Goal: Task Accomplishment & Management: Complete application form

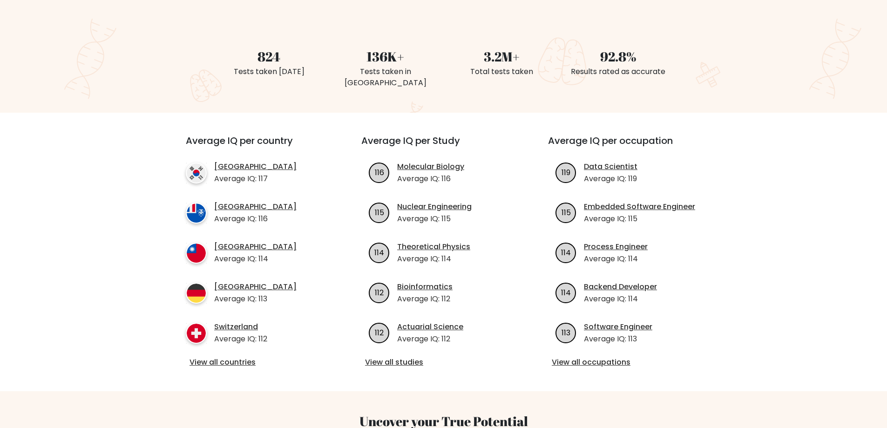
scroll to position [233, 0]
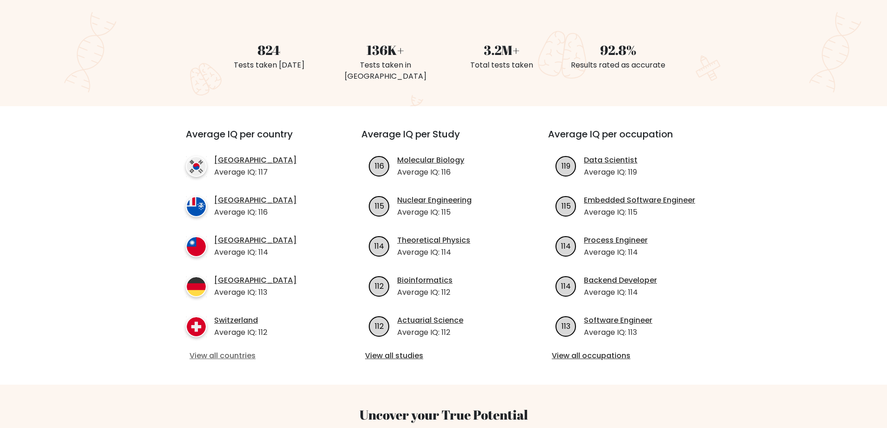
click at [234, 350] on link "View all countries" at bounding box center [257, 355] width 135 height 11
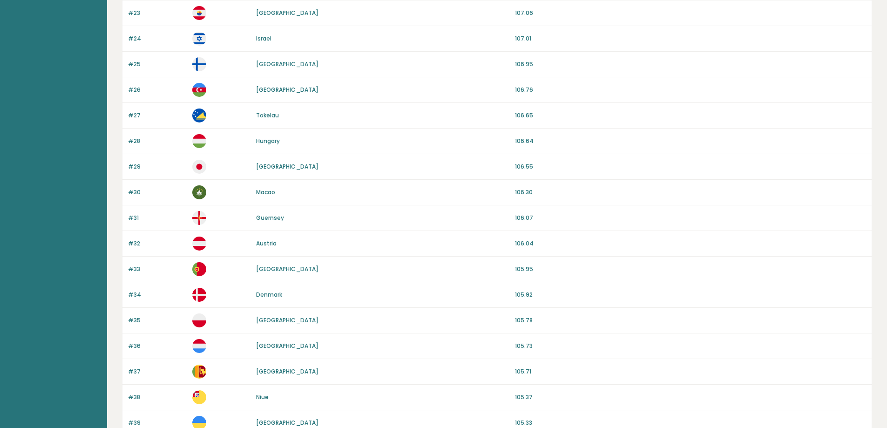
scroll to position [782, 0]
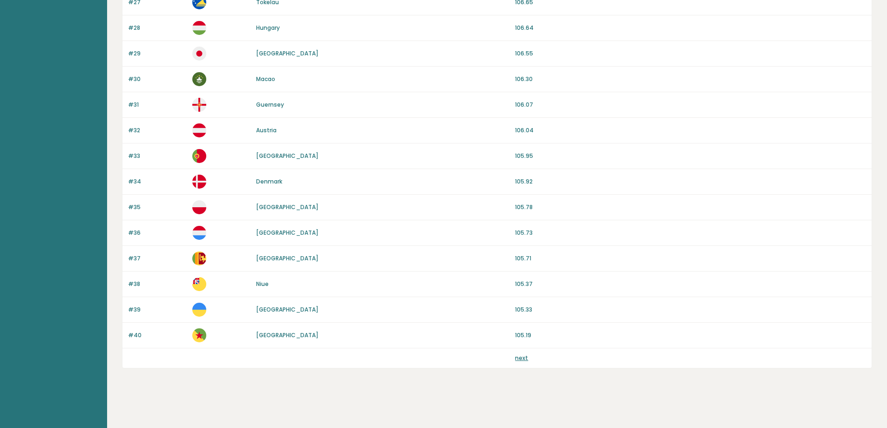
click at [521, 361] on link "next" at bounding box center [521, 358] width 13 height 8
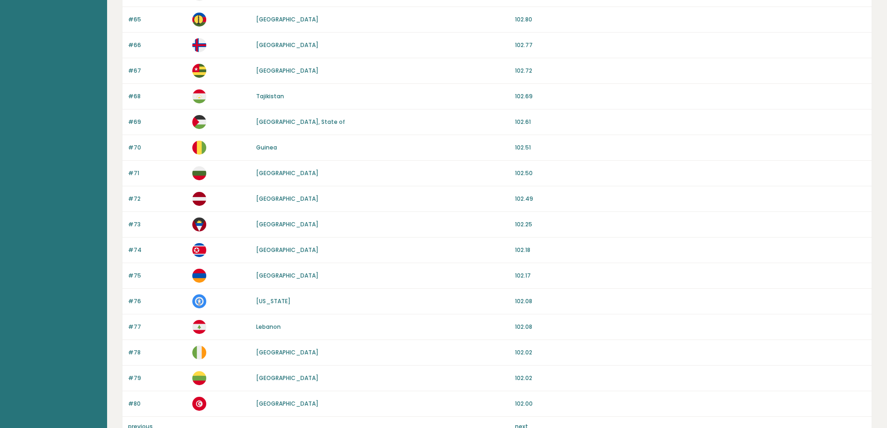
scroll to position [782, 0]
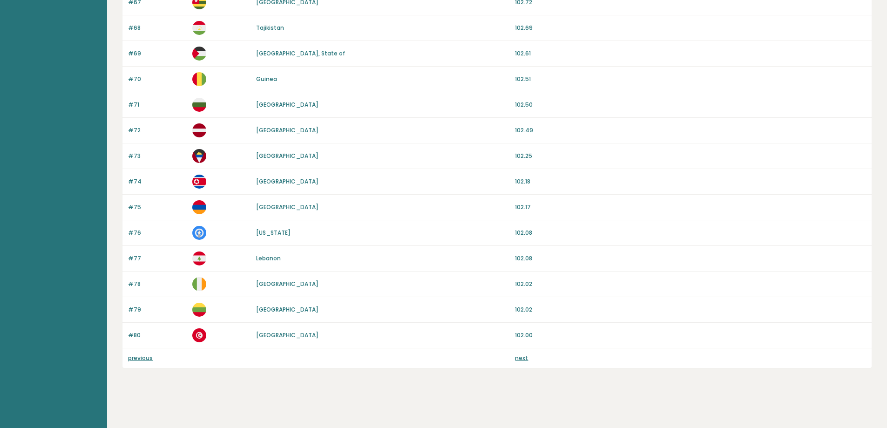
click at [519, 361] on link "next" at bounding box center [521, 358] width 13 height 8
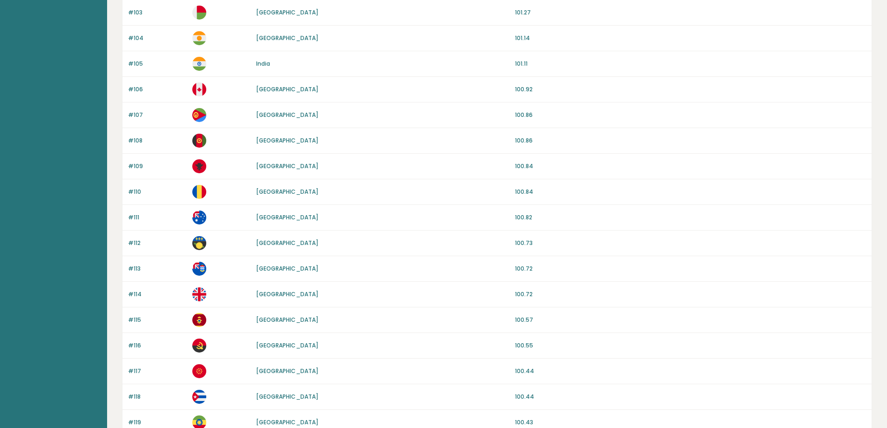
scroll to position [782, 0]
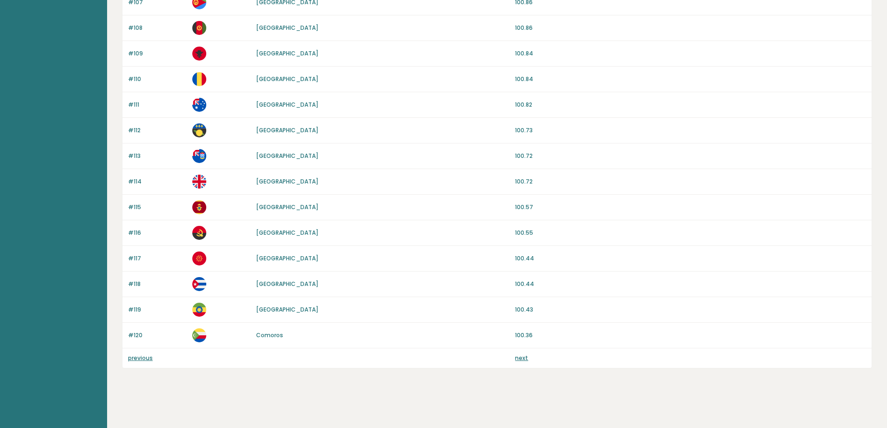
click at [525, 361] on link "next" at bounding box center [521, 358] width 13 height 8
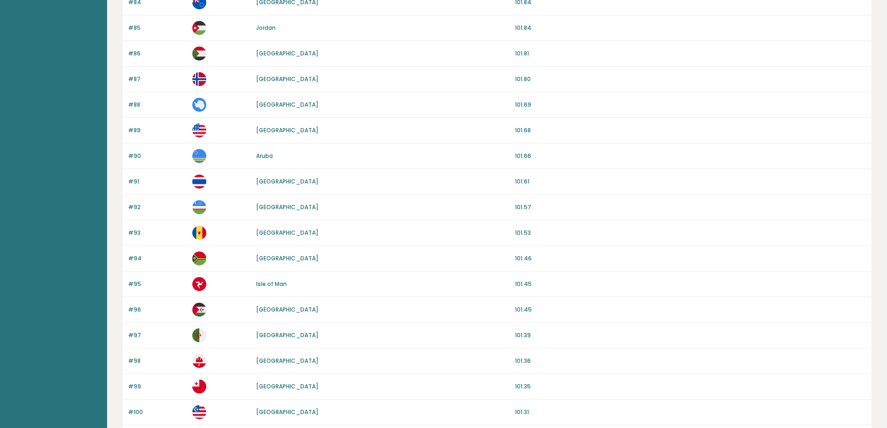
scroll to position [83, 0]
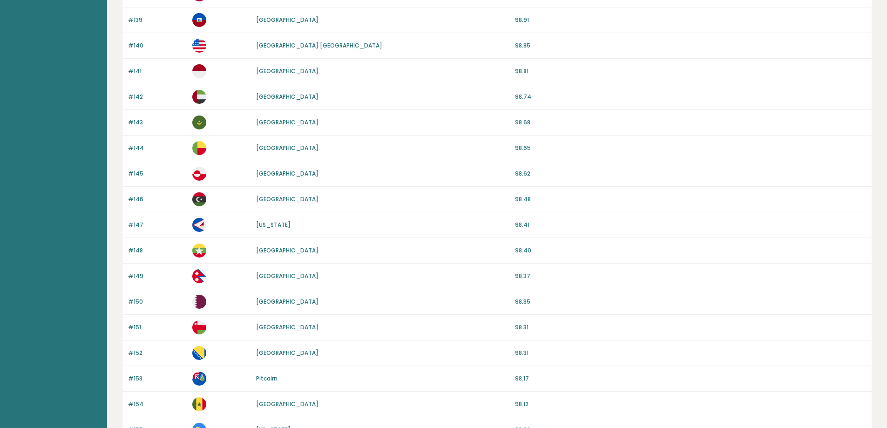
scroll to position [782, 0]
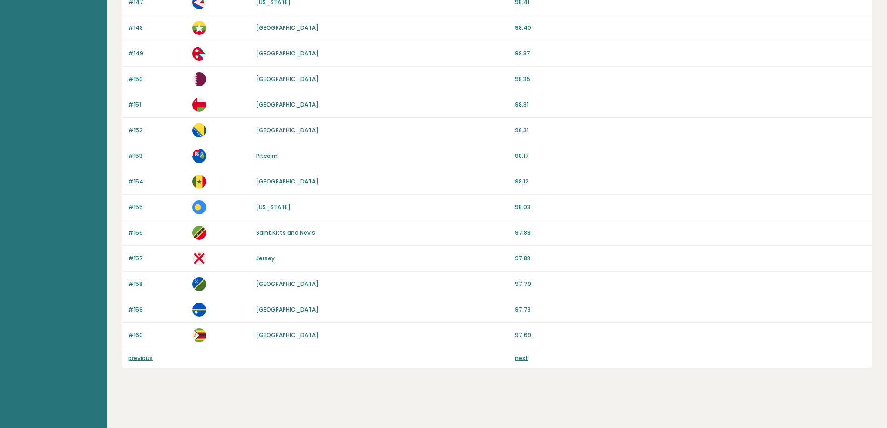
click at [526, 361] on link "next" at bounding box center [521, 358] width 13 height 8
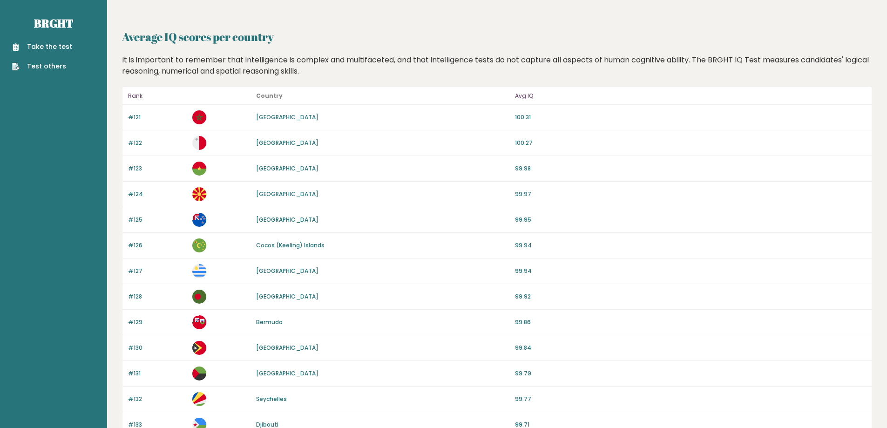
scroll to position [0, 0]
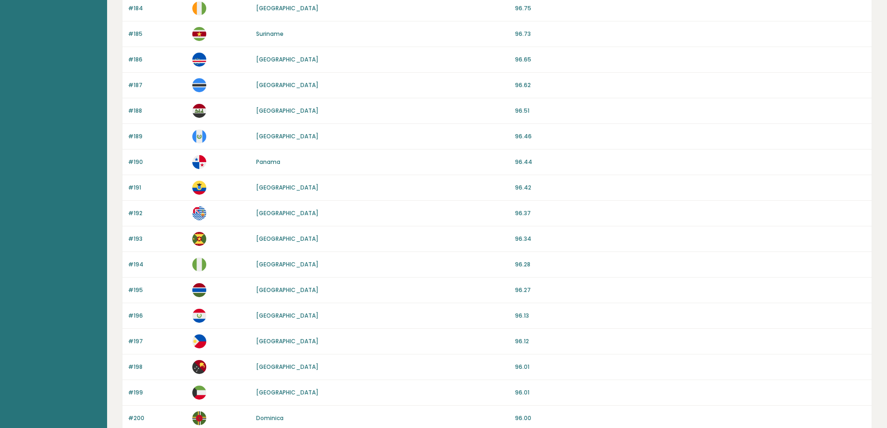
scroll to position [782, 0]
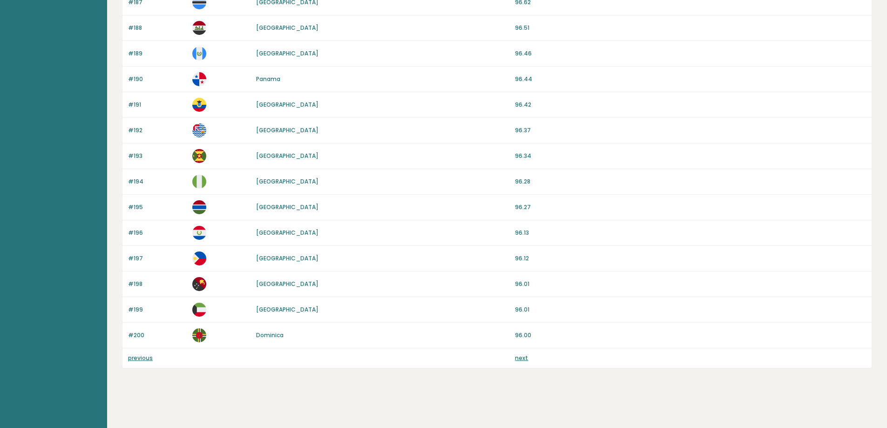
click at [519, 360] on link "next" at bounding box center [521, 358] width 13 height 8
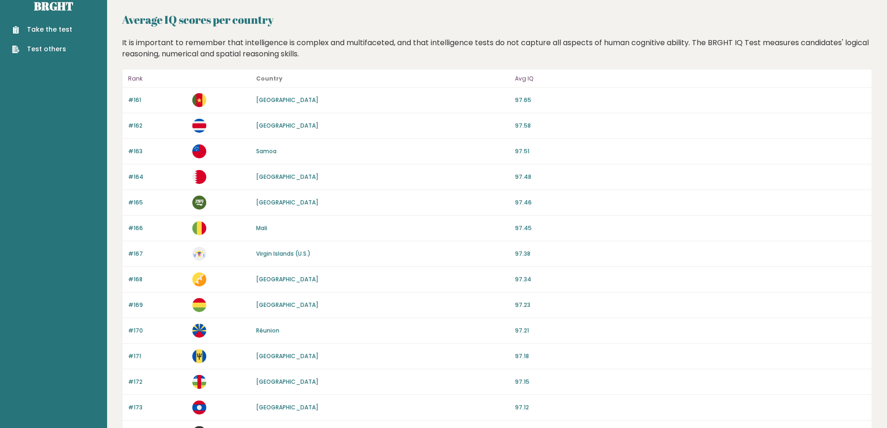
scroll to position [0, 0]
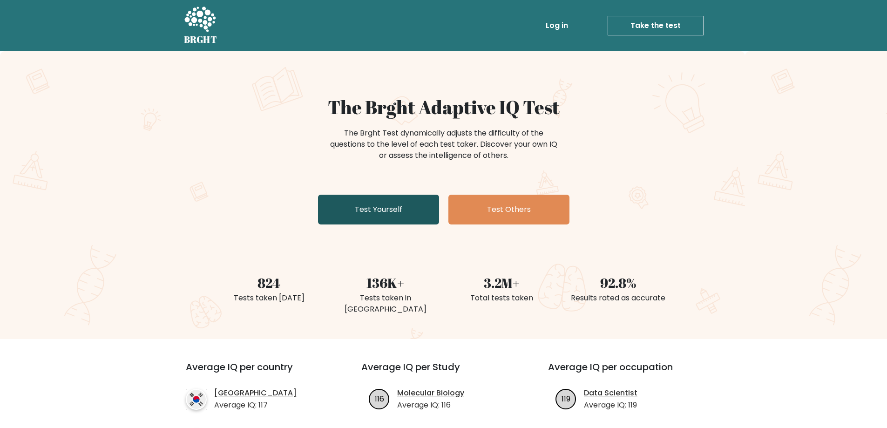
click at [375, 215] on link "Test Yourself" at bounding box center [378, 210] width 121 height 30
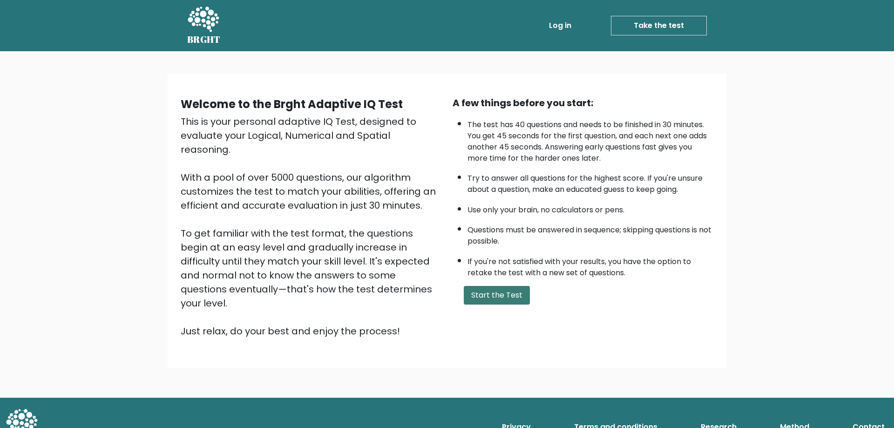
click at [504, 295] on button "Start the Test" at bounding box center [497, 295] width 66 height 19
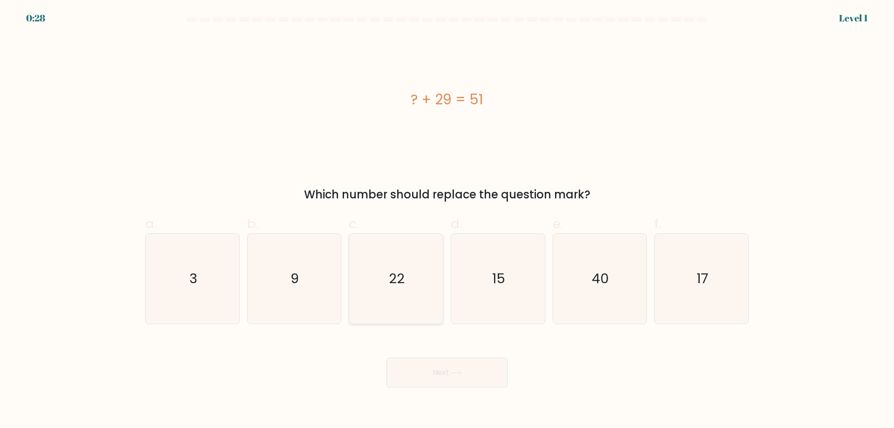
click at [392, 275] on text "22" at bounding box center [397, 278] width 16 height 19
click at [447, 220] on input "c. 22" at bounding box center [447, 217] width 0 height 6
radio input "true"
click at [446, 369] on button "Next" at bounding box center [447, 373] width 121 height 30
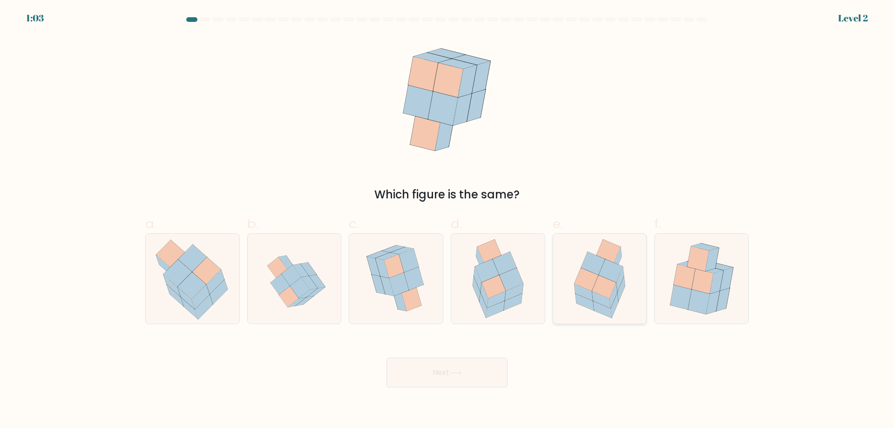
click at [616, 298] on icon at bounding box center [614, 305] width 7 height 25
click at [448, 220] on input "e." at bounding box center [447, 217] width 0 height 6
radio input "true"
click at [468, 388] on body "1:03 Level 2" at bounding box center [447, 214] width 894 height 428
click at [466, 376] on button "Next" at bounding box center [447, 373] width 121 height 30
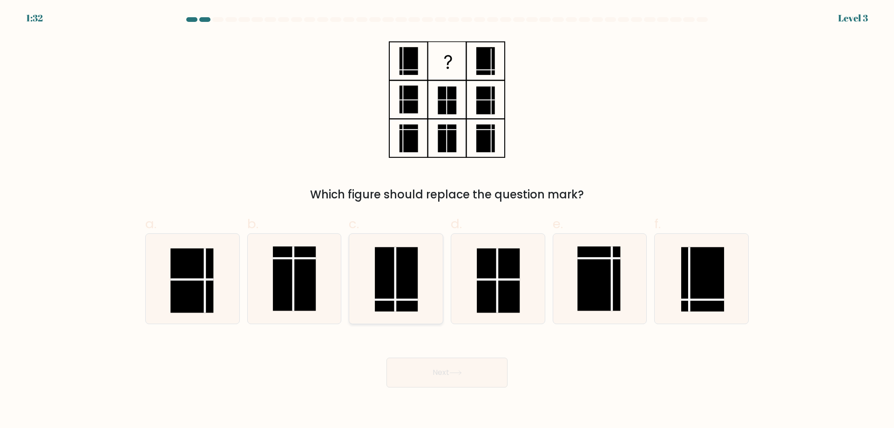
click at [402, 272] on rect at bounding box center [396, 279] width 43 height 64
click at [447, 220] on input "c." at bounding box center [447, 217] width 0 height 6
radio input "true"
click at [477, 378] on button "Next" at bounding box center [447, 373] width 121 height 30
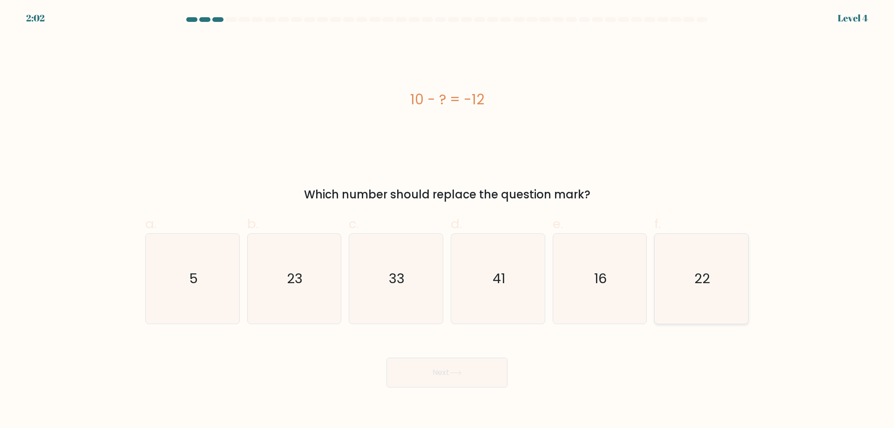
click at [697, 284] on text "22" at bounding box center [703, 278] width 16 height 19
click at [448, 220] on input "f. 22" at bounding box center [447, 217] width 0 height 6
radio input "true"
click at [480, 366] on button "Next" at bounding box center [447, 373] width 121 height 30
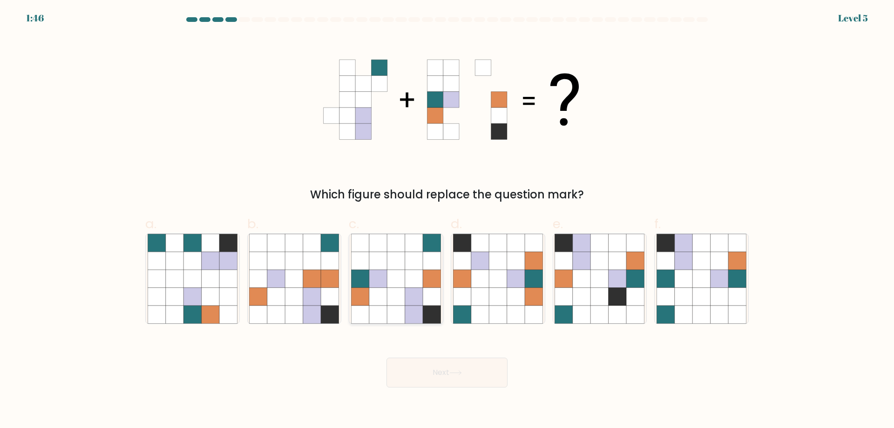
click at [396, 294] on icon at bounding box center [396, 297] width 18 height 18
click at [447, 220] on input "c." at bounding box center [447, 217] width 0 height 6
radio input "true"
click at [480, 369] on button "Next" at bounding box center [447, 373] width 121 height 30
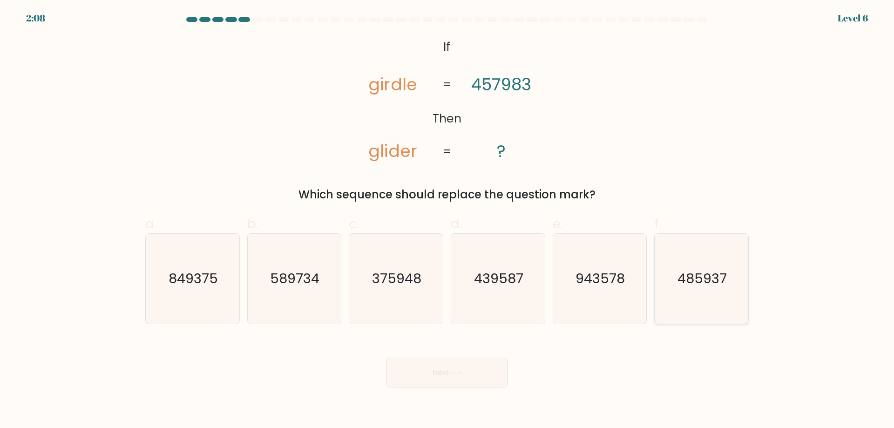
click at [724, 296] on icon "485937" at bounding box center [702, 279] width 90 height 90
click at [448, 220] on input "f. 485937" at bounding box center [447, 217] width 0 height 6
radio input "true"
click at [492, 374] on button "Next" at bounding box center [447, 373] width 121 height 30
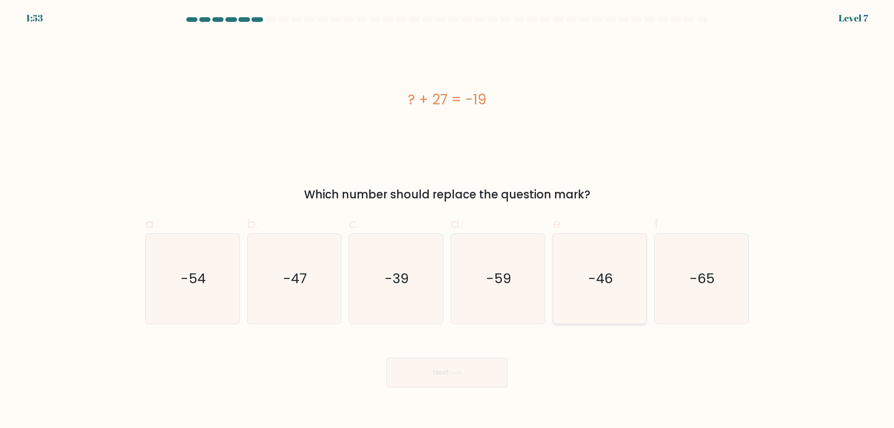
click at [601, 292] on icon "-46" at bounding box center [600, 279] width 90 height 90
click at [448, 220] on input "e. -46" at bounding box center [447, 217] width 0 height 6
radio input "true"
click at [471, 368] on button "Next" at bounding box center [447, 373] width 121 height 30
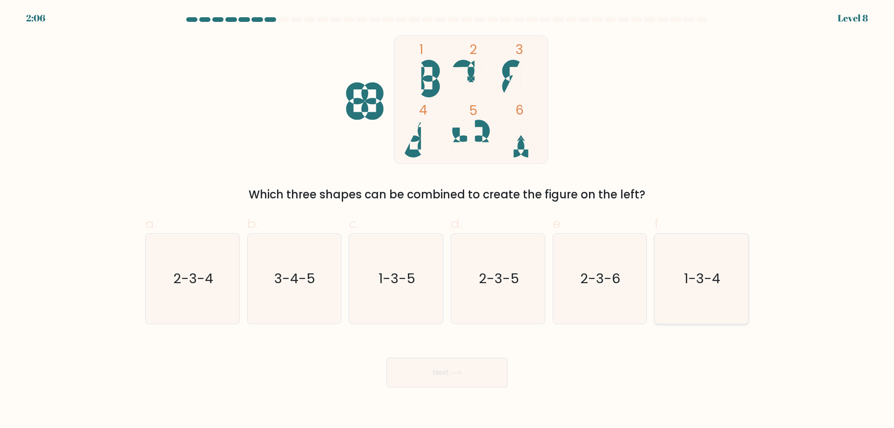
click at [711, 291] on icon "1-3-4" at bounding box center [702, 279] width 90 height 90
click at [448, 220] on input "f. 1-3-4" at bounding box center [447, 217] width 0 height 6
radio input "true"
click at [451, 378] on button "Next" at bounding box center [447, 373] width 121 height 30
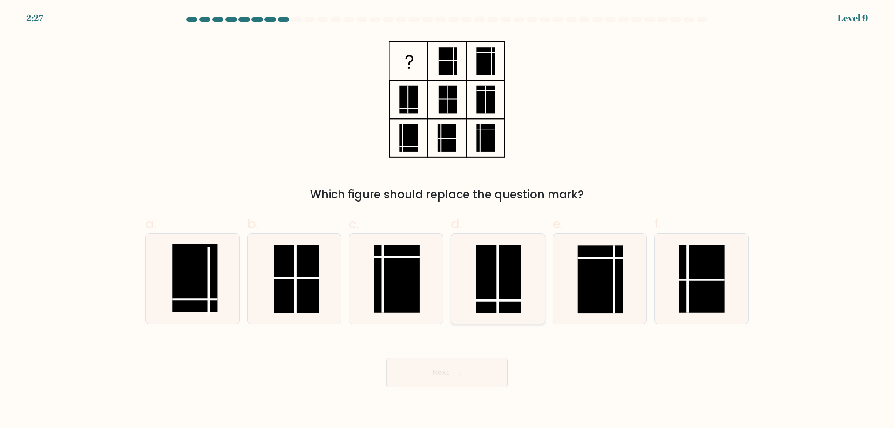
click at [488, 298] on rect at bounding box center [498, 279] width 45 height 68
click at [448, 220] on input "d." at bounding box center [447, 217] width 0 height 6
radio input "true"
click at [210, 287] on rect at bounding box center [194, 278] width 45 height 68
click at [447, 220] on input "a." at bounding box center [447, 217] width 0 height 6
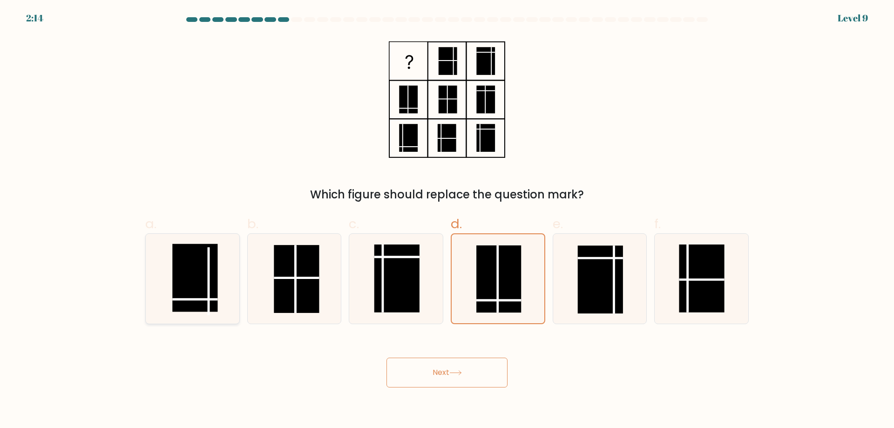
radio input "true"
click at [458, 376] on button "Next" at bounding box center [447, 373] width 121 height 30
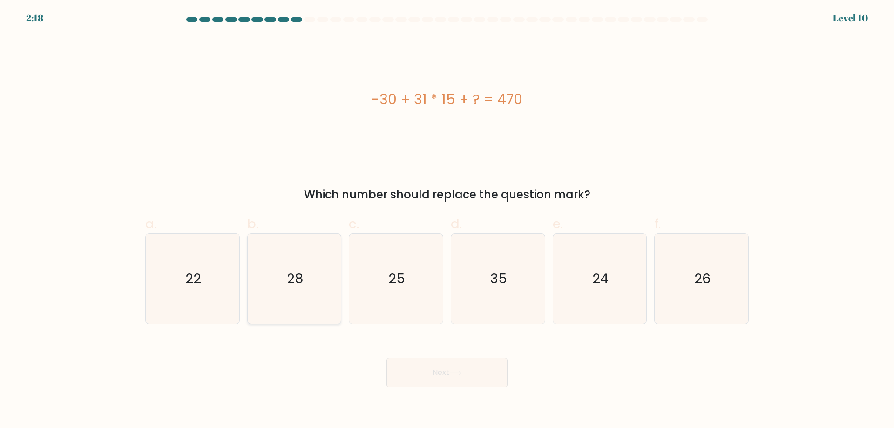
drag, startPoint x: 304, startPoint y: 259, endPoint x: 463, endPoint y: 383, distance: 202.1
click at [304, 259] on icon "28" at bounding box center [294, 279] width 90 height 90
click at [447, 220] on input "b. 28" at bounding box center [447, 217] width 0 height 6
radio input "true"
click at [498, 381] on button "Next" at bounding box center [447, 373] width 121 height 30
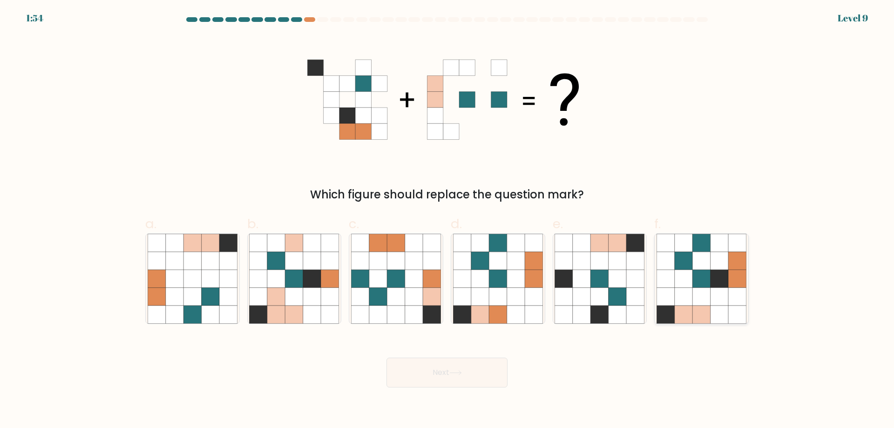
click at [713, 283] on icon at bounding box center [720, 279] width 18 height 18
click at [448, 220] on input "f." at bounding box center [447, 217] width 0 height 6
radio input "true"
click at [497, 376] on button "Next" at bounding box center [447, 373] width 121 height 30
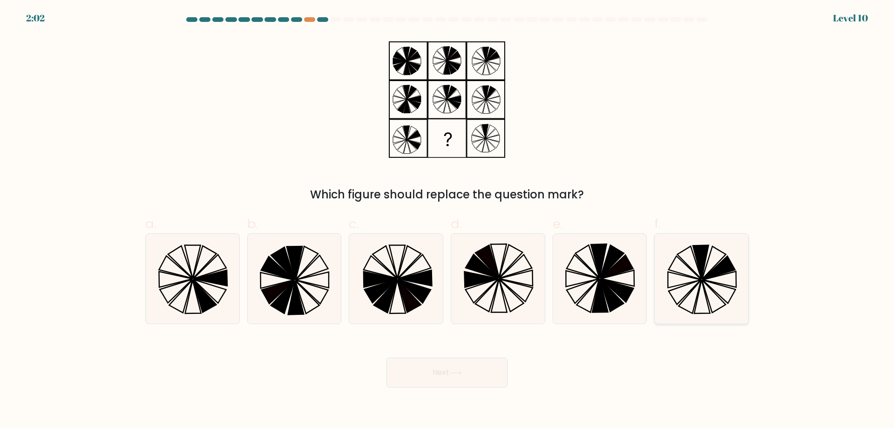
click at [698, 294] on icon at bounding box center [690, 297] width 22 height 34
click at [448, 220] on input "f." at bounding box center [447, 217] width 0 height 6
radio input "true"
click at [482, 379] on button "Next" at bounding box center [447, 373] width 121 height 30
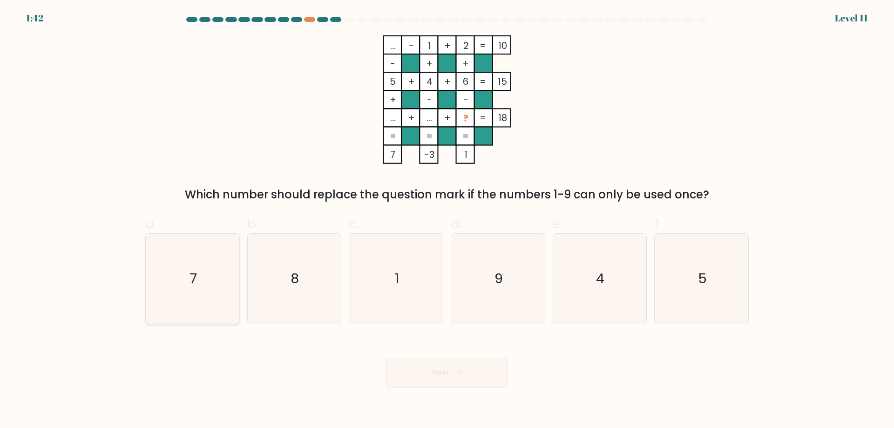
click at [226, 265] on icon "7" at bounding box center [193, 279] width 90 height 90
click at [447, 220] on input "a. 7" at bounding box center [447, 217] width 0 height 6
radio input "true"
click at [489, 376] on button "Next" at bounding box center [447, 373] width 121 height 30
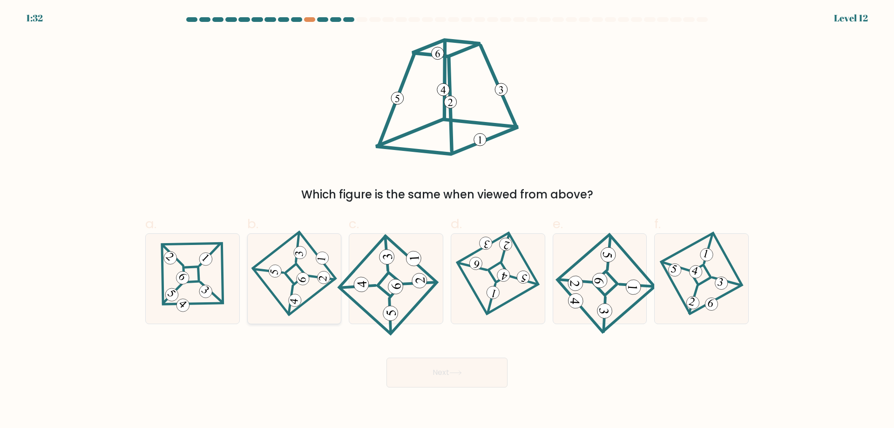
click at [320, 286] on icon at bounding box center [295, 279] width 62 height 72
click at [447, 220] on input "b." at bounding box center [447, 217] width 0 height 6
radio input "true"
click at [462, 378] on button "Next" at bounding box center [447, 373] width 121 height 30
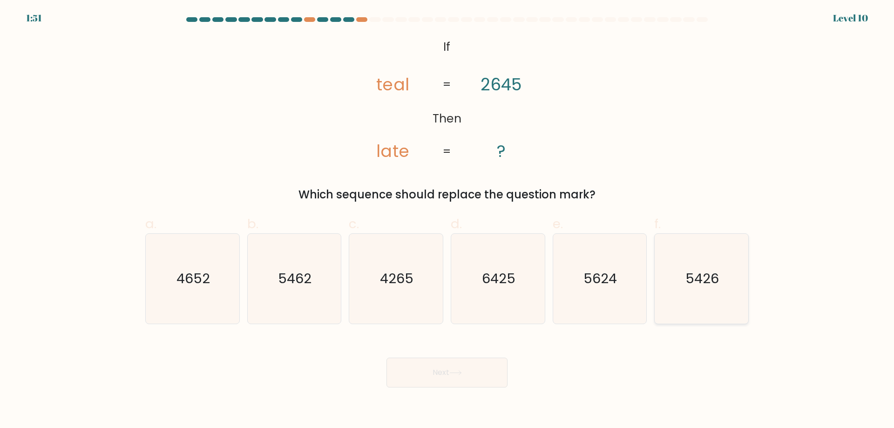
click at [721, 294] on icon "5426" at bounding box center [702, 279] width 90 height 90
click at [448, 220] on input "f. 5426" at bounding box center [447, 217] width 0 height 6
radio input "true"
click at [470, 380] on button "Next" at bounding box center [447, 373] width 121 height 30
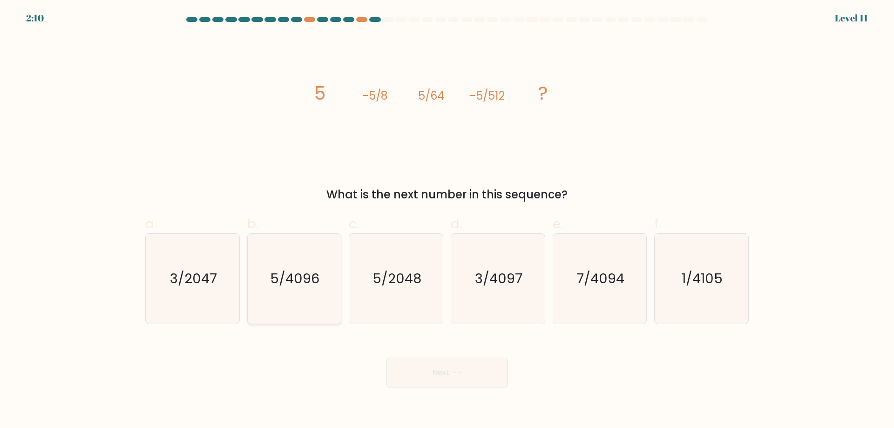
click at [316, 280] on text "5/4096" at bounding box center [295, 278] width 49 height 19
click at [447, 220] on input "b. 5/4096" at bounding box center [447, 217] width 0 height 6
radio input "true"
click at [437, 379] on button "Next" at bounding box center [447, 373] width 121 height 30
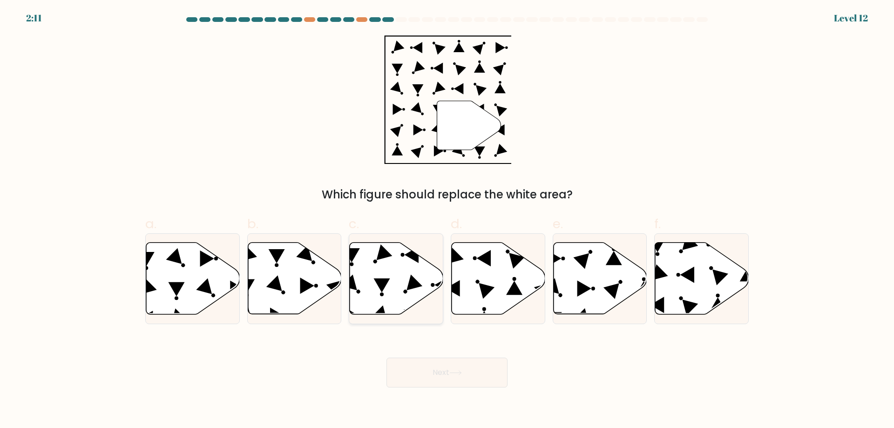
click at [428, 287] on icon at bounding box center [397, 279] width 94 height 72
click at [447, 220] on input "c." at bounding box center [447, 217] width 0 height 6
radio input "true"
click at [457, 369] on button "Next" at bounding box center [447, 373] width 121 height 30
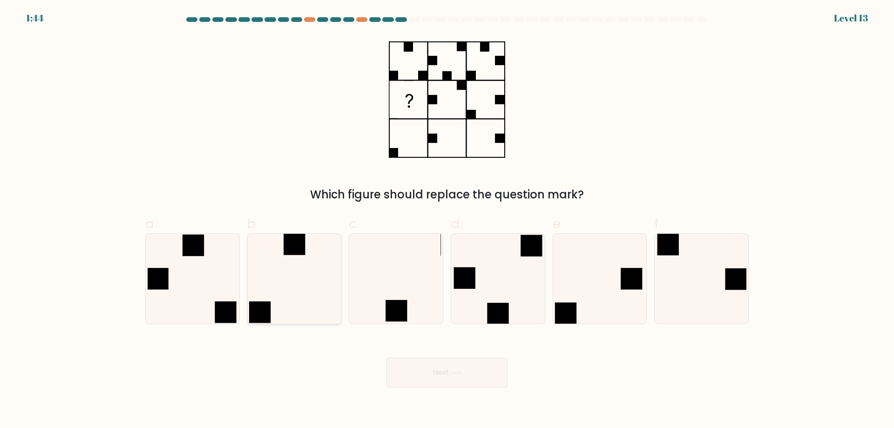
click at [311, 276] on icon at bounding box center [294, 279] width 90 height 90
click at [447, 220] on input "b." at bounding box center [447, 217] width 0 height 6
radio input "true"
click at [440, 365] on button "Next" at bounding box center [447, 373] width 121 height 30
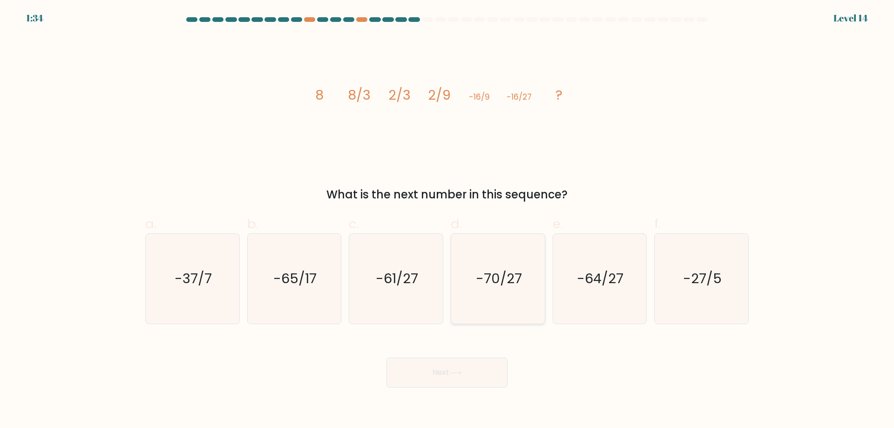
click at [470, 295] on icon "-70/27" at bounding box center [498, 279] width 90 height 90
click at [448, 220] on input "d. -70/27" at bounding box center [447, 217] width 0 height 6
radio input "true"
click at [481, 368] on button "Next" at bounding box center [447, 373] width 121 height 30
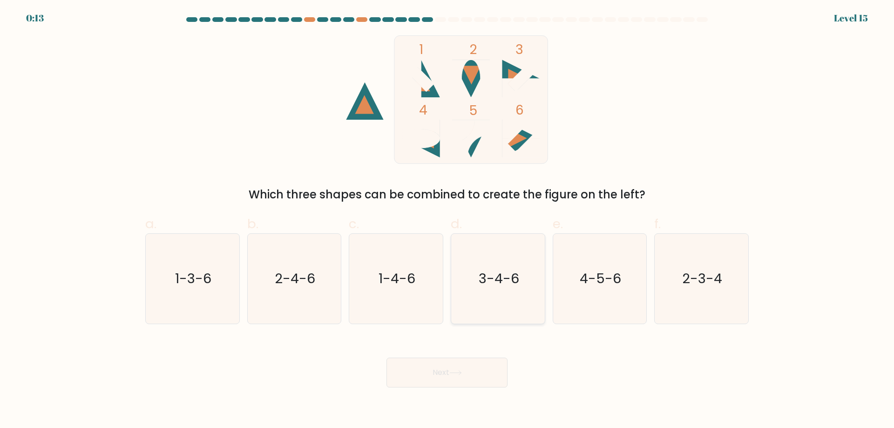
click at [501, 297] on icon "3-4-6" at bounding box center [498, 279] width 90 height 90
click at [448, 220] on input "d. 3-4-6" at bounding box center [447, 217] width 0 height 6
radio input "true"
click at [480, 374] on button "Next" at bounding box center [447, 373] width 121 height 30
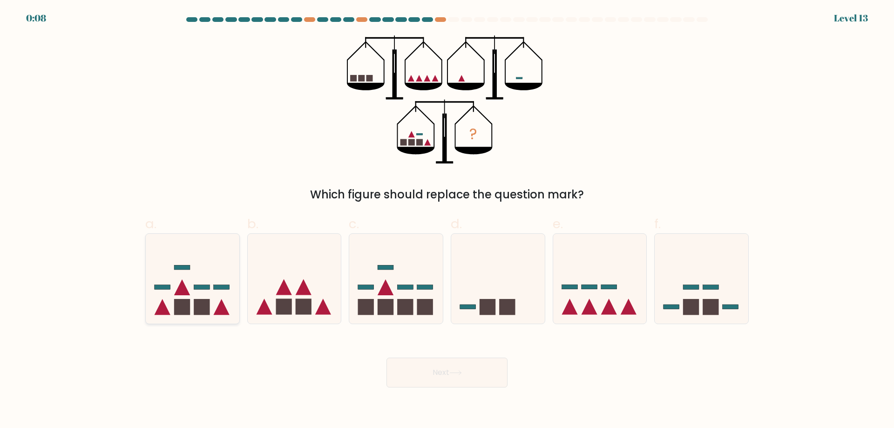
click at [220, 266] on icon at bounding box center [193, 278] width 94 height 77
click at [447, 220] on input "a." at bounding box center [447, 217] width 0 height 6
radio input "true"
click at [423, 370] on button "Next" at bounding box center [447, 373] width 121 height 30
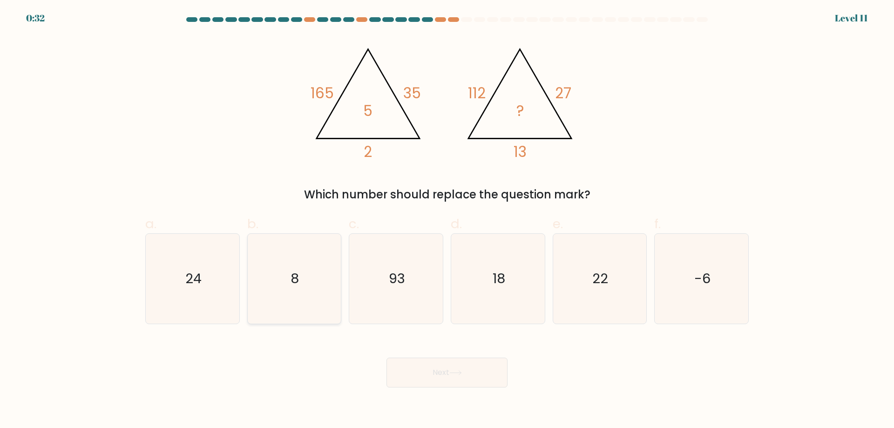
click at [320, 264] on icon "8" at bounding box center [294, 279] width 90 height 90
click at [447, 220] on input "b. 8" at bounding box center [447, 217] width 0 height 6
radio input "true"
click at [410, 371] on button "Next" at bounding box center [447, 373] width 121 height 30
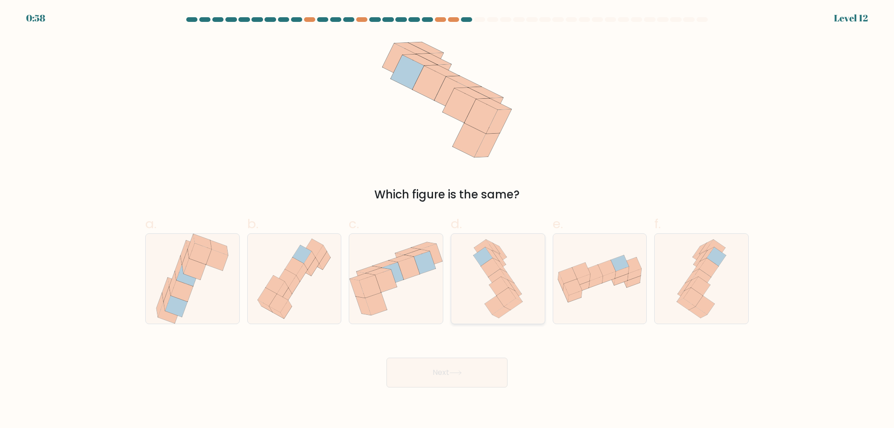
click at [493, 283] on icon at bounding box center [498, 286] width 19 height 19
click at [448, 220] on input "d." at bounding box center [447, 217] width 0 height 6
radio input "true"
click at [484, 371] on button "Next" at bounding box center [447, 373] width 121 height 30
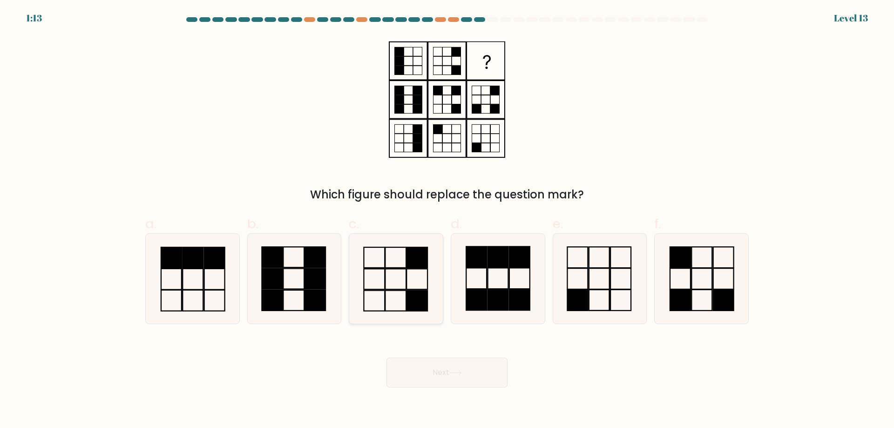
click at [431, 284] on icon at bounding box center [396, 279] width 90 height 90
click at [447, 220] on input "c." at bounding box center [447, 217] width 0 height 6
radio input "true"
click at [445, 370] on button "Next" at bounding box center [447, 373] width 121 height 30
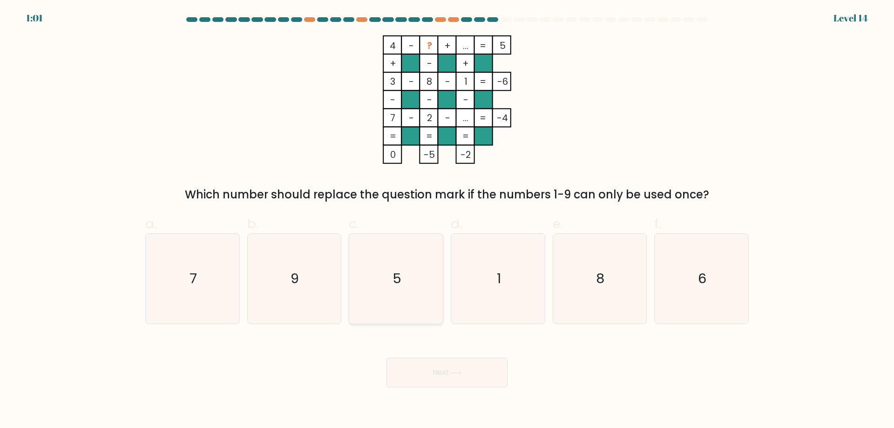
click at [415, 265] on icon "5" at bounding box center [396, 279] width 90 height 90
click at [447, 220] on input "c. 5" at bounding box center [447, 217] width 0 height 6
radio input "true"
click at [429, 375] on button "Next" at bounding box center [447, 373] width 121 height 30
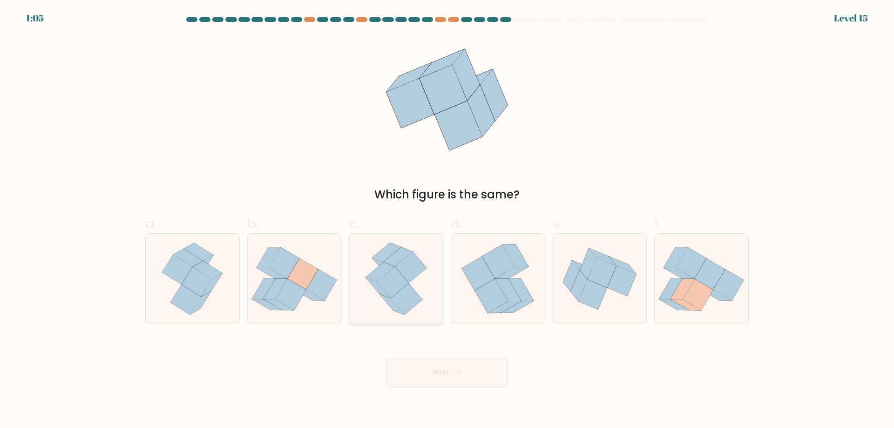
click at [402, 266] on icon at bounding box center [411, 267] width 32 height 31
click at [447, 220] on input "c." at bounding box center [447, 217] width 0 height 6
radio input "true"
click at [433, 372] on button "Next" at bounding box center [447, 373] width 121 height 30
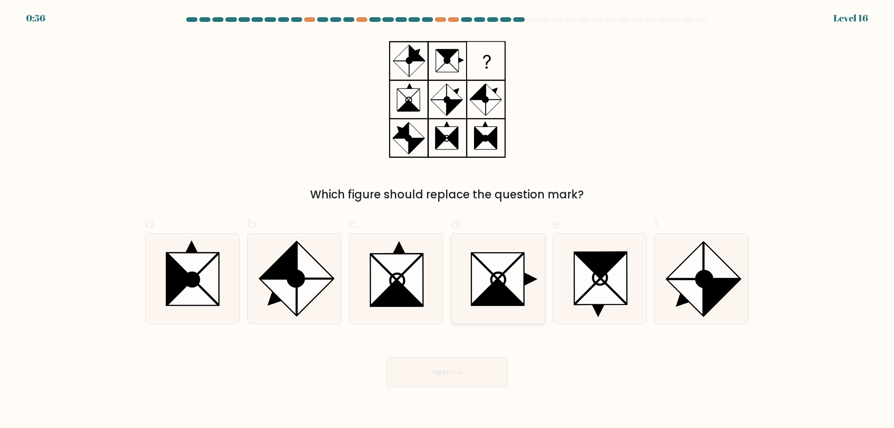
click at [531, 266] on icon at bounding box center [498, 279] width 90 height 90
click at [448, 220] on input "d." at bounding box center [447, 217] width 0 height 6
radio input "true"
click at [476, 375] on button "Next" at bounding box center [447, 373] width 121 height 30
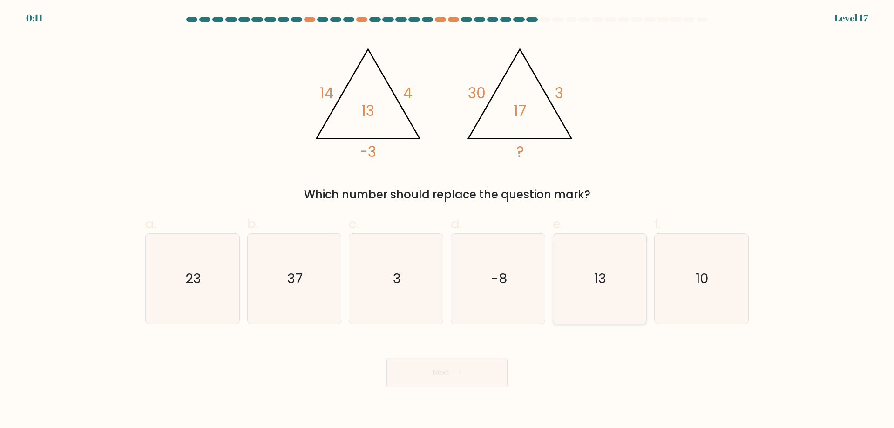
click at [614, 276] on icon "13" at bounding box center [600, 279] width 90 height 90
click at [448, 220] on input "e. 13" at bounding box center [447, 217] width 0 height 6
radio input "true"
click at [443, 374] on button "Next" at bounding box center [447, 373] width 121 height 30
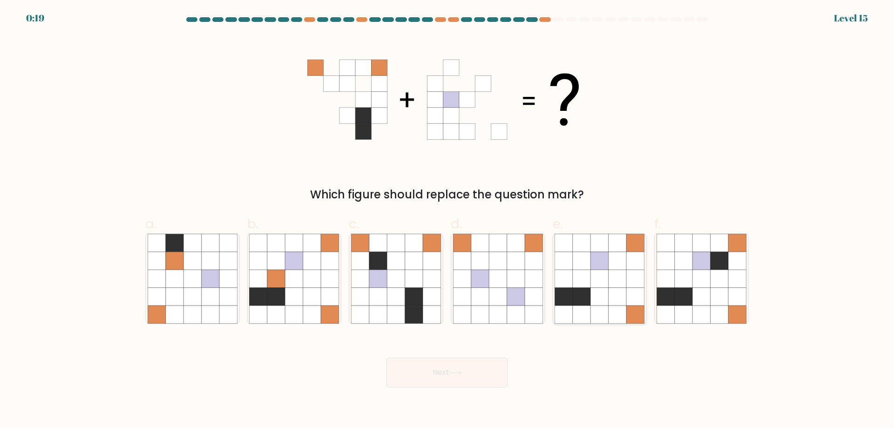
click at [569, 288] on icon at bounding box center [564, 297] width 18 height 18
click at [448, 220] on input "e." at bounding box center [447, 217] width 0 height 6
radio input "true"
click at [495, 373] on button "Next" at bounding box center [447, 373] width 121 height 30
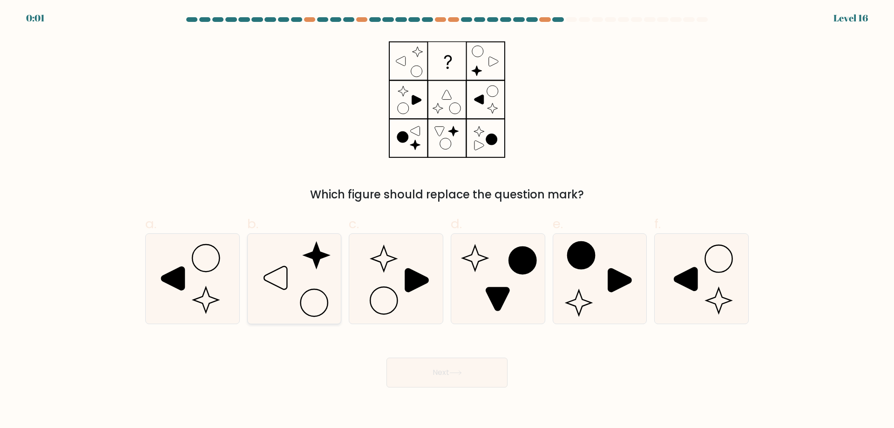
click at [284, 280] on icon at bounding box center [294, 279] width 90 height 90
click at [447, 220] on input "b." at bounding box center [447, 217] width 0 height 6
radio input "true"
click at [441, 364] on button "Next" at bounding box center [447, 373] width 121 height 30
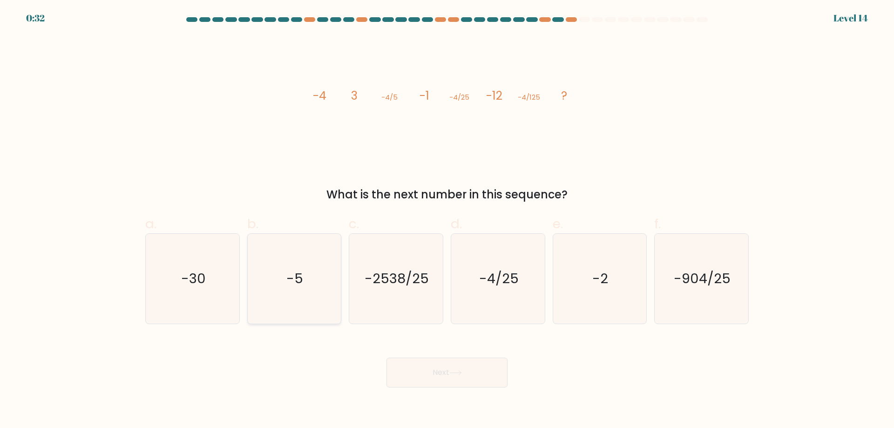
click at [282, 283] on icon "-5" at bounding box center [294, 279] width 90 height 90
click at [447, 220] on input "b. -5" at bounding box center [447, 217] width 0 height 6
radio input "true"
click at [407, 368] on button "Next" at bounding box center [447, 373] width 121 height 30
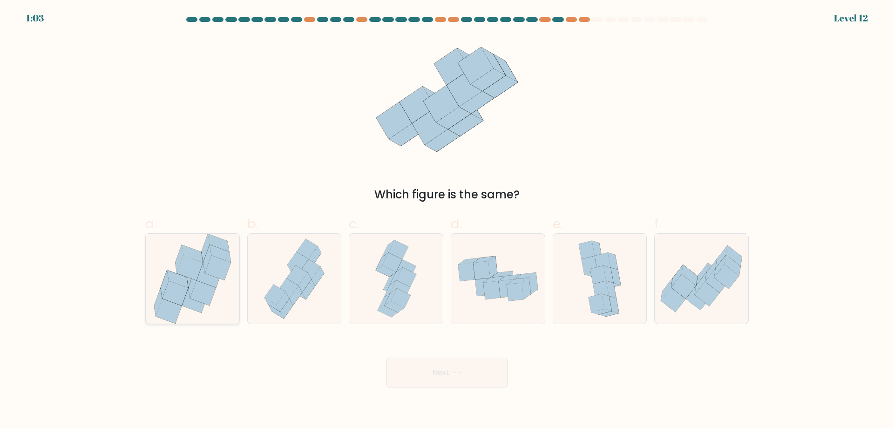
click at [232, 266] on icon at bounding box center [192, 279] width 83 height 90
click at [447, 220] on input "a." at bounding box center [447, 217] width 0 height 6
radio input "true"
click at [476, 376] on button "Next" at bounding box center [447, 373] width 121 height 30
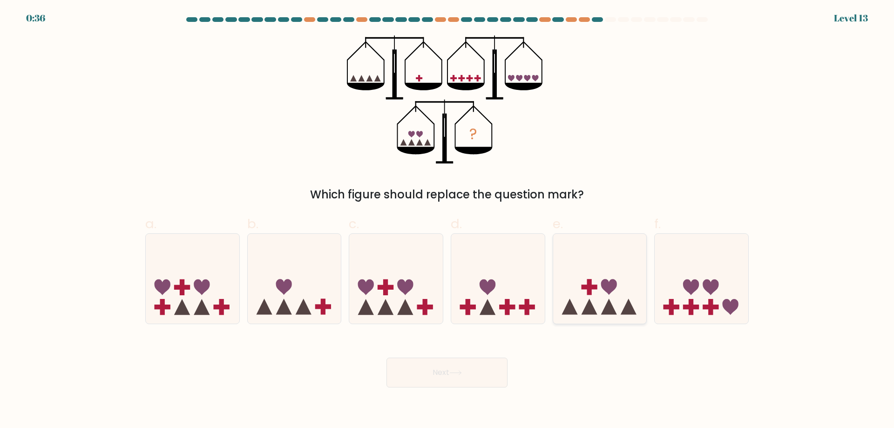
click at [582, 269] on icon at bounding box center [600, 278] width 94 height 77
click at [448, 220] on input "e." at bounding box center [447, 217] width 0 height 6
radio input "true"
click at [458, 369] on button "Next" at bounding box center [447, 373] width 121 height 30
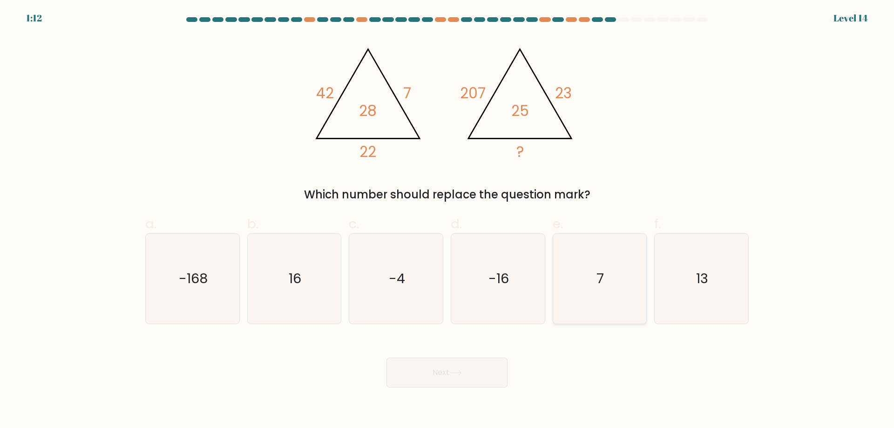
click at [578, 301] on icon "7" at bounding box center [600, 279] width 90 height 90
click at [448, 220] on input "e. 7" at bounding box center [447, 217] width 0 height 6
radio input "true"
click at [490, 373] on button "Next" at bounding box center [447, 373] width 121 height 30
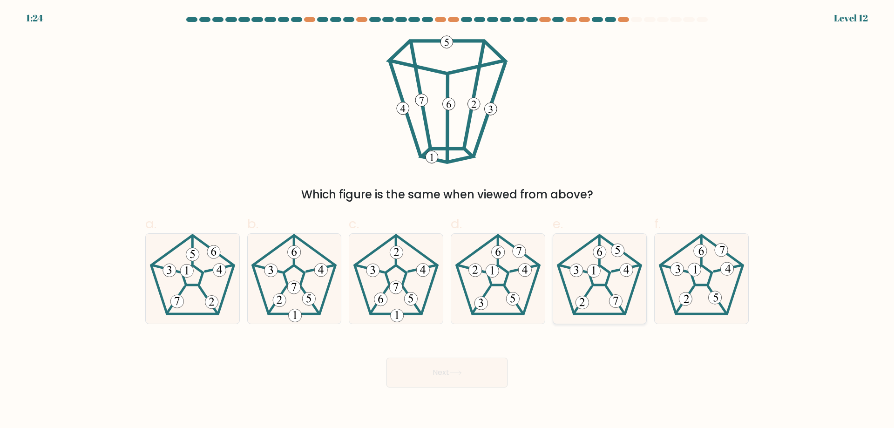
click at [623, 274] on 677 at bounding box center [627, 270] width 13 height 13
click at [448, 220] on input "e." at bounding box center [447, 217] width 0 height 6
radio input "true"
click at [437, 376] on button "Next" at bounding box center [447, 373] width 121 height 30
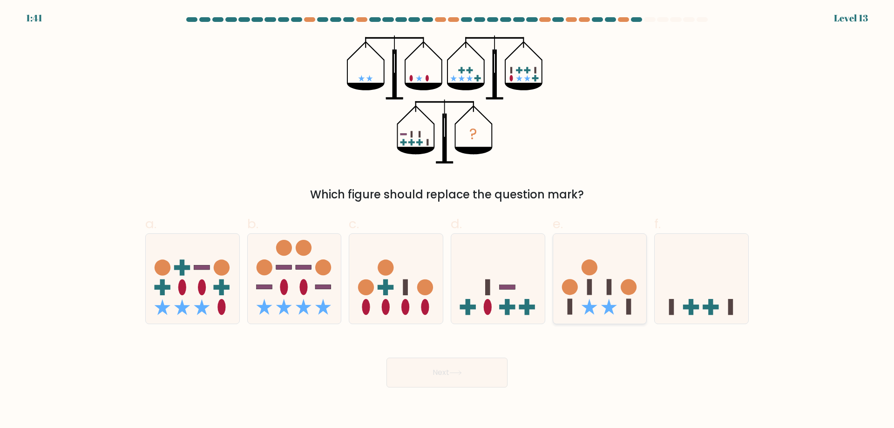
click at [586, 273] on circle at bounding box center [590, 268] width 16 height 16
click at [448, 220] on input "e." at bounding box center [447, 217] width 0 height 6
radio input "true"
click at [476, 361] on button "Next" at bounding box center [447, 373] width 121 height 30
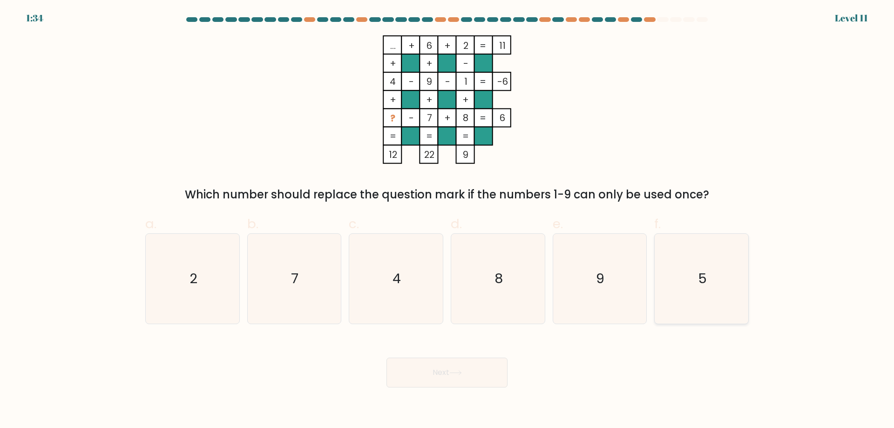
click at [703, 283] on text "5" at bounding box center [702, 278] width 9 height 19
click at [448, 220] on input "f. 5" at bounding box center [447, 217] width 0 height 6
radio input "true"
click at [454, 370] on button "Next" at bounding box center [447, 373] width 121 height 30
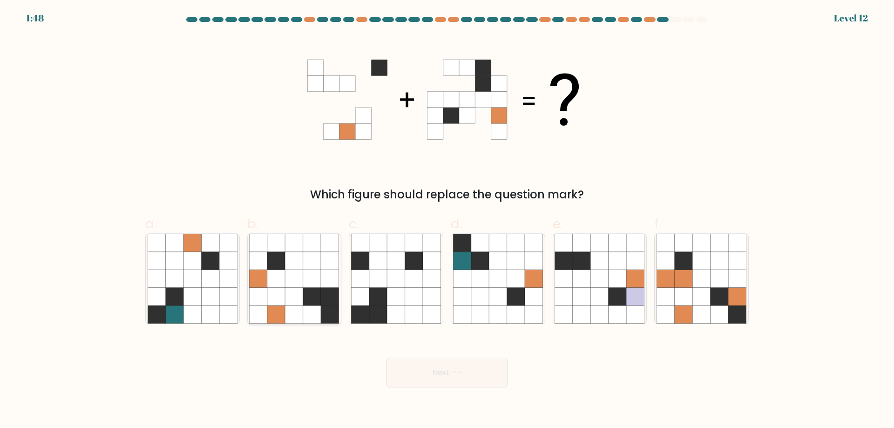
click at [318, 295] on icon at bounding box center [312, 297] width 18 height 18
click at [447, 220] on input "b." at bounding box center [447, 217] width 0 height 6
radio input "true"
click at [470, 375] on button "Next" at bounding box center [447, 373] width 121 height 30
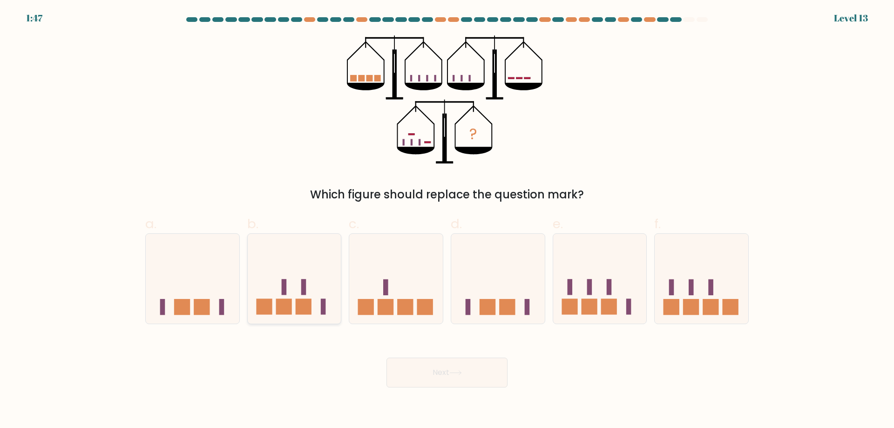
click at [288, 266] on icon at bounding box center [295, 278] width 94 height 77
click at [447, 220] on input "b." at bounding box center [447, 217] width 0 height 6
radio input "true"
click at [429, 372] on button "Next" at bounding box center [447, 373] width 121 height 30
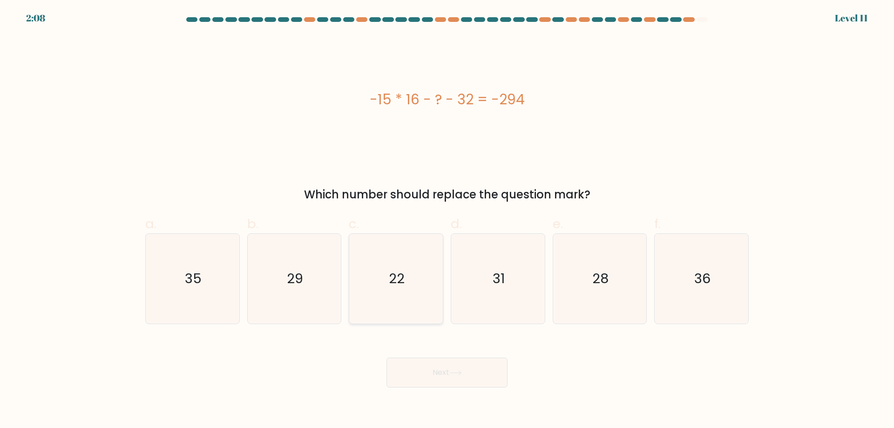
click at [420, 305] on icon "22" at bounding box center [396, 279] width 90 height 90
click at [447, 220] on input "c. 22" at bounding box center [447, 217] width 0 height 6
radio input "true"
click at [436, 369] on button "Next" at bounding box center [447, 373] width 121 height 30
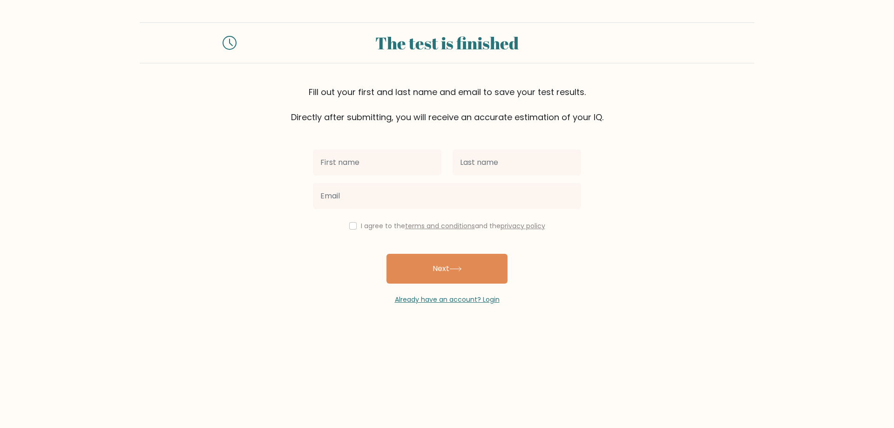
click at [374, 159] on input "text" at bounding box center [377, 163] width 129 height 26
type input "Catherine"
click at [511, 170] on input "text" at bounding box center [517, 163] width 129 height 26
type input "<"
type input "Miguez"
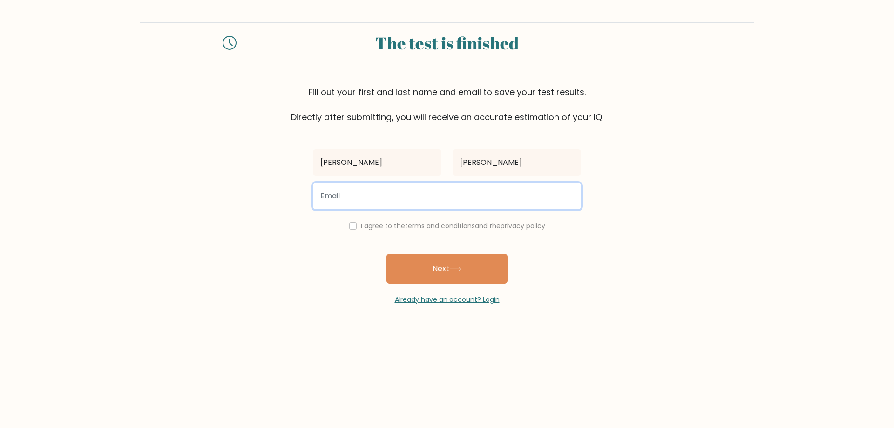
click at [477, 205] on input "email" at bounding box center [447, 196] width 268 height 26
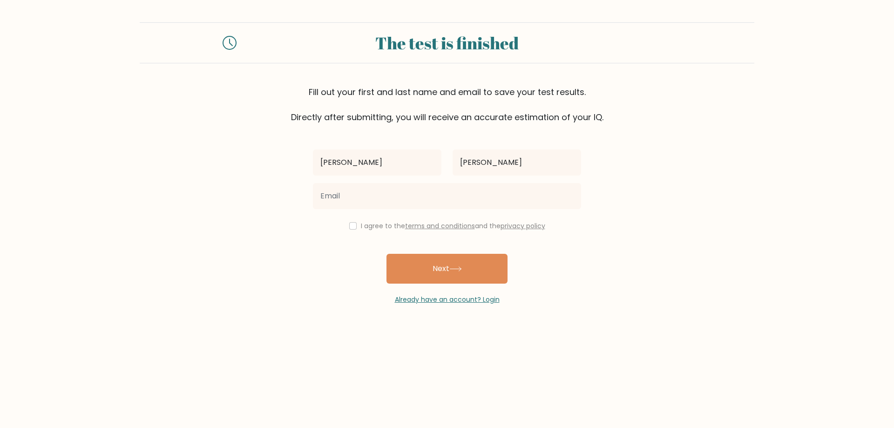
click at [465, 219] on div "Catherine Miguez I agree to the terms and conditions and the privacy policy Nex…" at bounding box center [447, 213] width 280 height 181
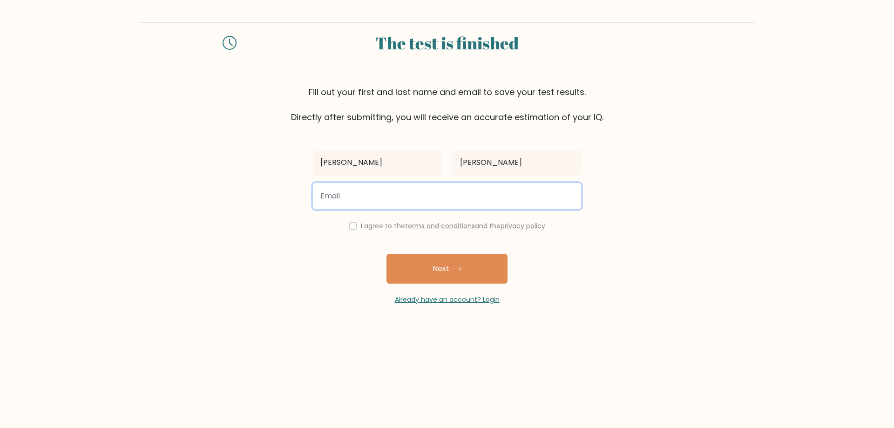
click at [436, 191] on input "email" at bounding box center [447, 196] width 268 height 26
type input "cat.miguezz@gmail.com"
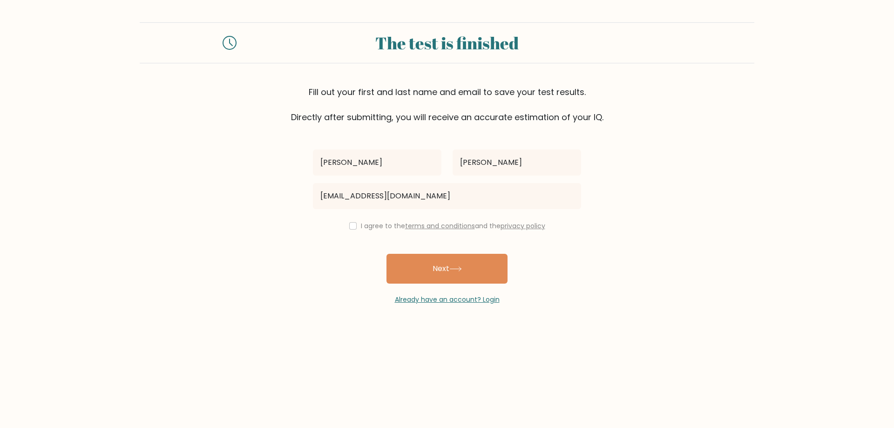
click at [351, 230] on div "I agree to the terms and conditions and the privacy policy" at bounding box center [447, 225] width 280 height 11
click at [353, 227] on input "checkbox" at bounding box center [352, 225] width 7 height 7
checkbox input "true"
click at [440, 268] on button "Next" at bounding box center [447, 269] width 121 height 30
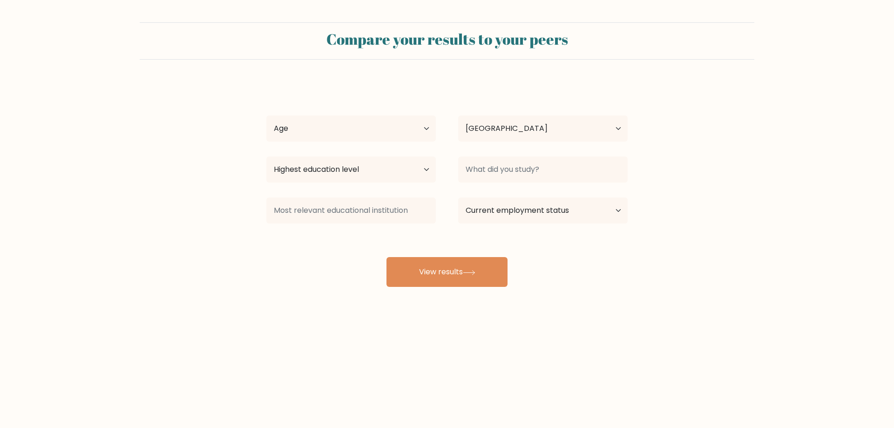
select select "US"
click at [348, 127] on select "Age Under [DEMOGRAPHIC_DATA] [DEMOGRAPHIC_DATA] [DEMOGRAPHIC_DATA] [DEMOGRAPHIC…" at bounding box center [351, 129] width 170 height 26
select select "18_24"
click at [266, 116] on select "Age Under [DEMOGRAPHIC_DATA] [DEMOGRAPHIC_DATA] [DEMOGRAPHIC_DATA] [DEMOGRAPHIC…" at bounding box center [351, 129] width 170 height 26
click at [492, 122] on select "Country [GEOGRAPHIC_DATA] [GEOGRAPHIC_DATA] [GEOGRAPHIC_DATA] [US_STATE] [GEOGR…" at bounding box center [543, 129] width 170 height 26
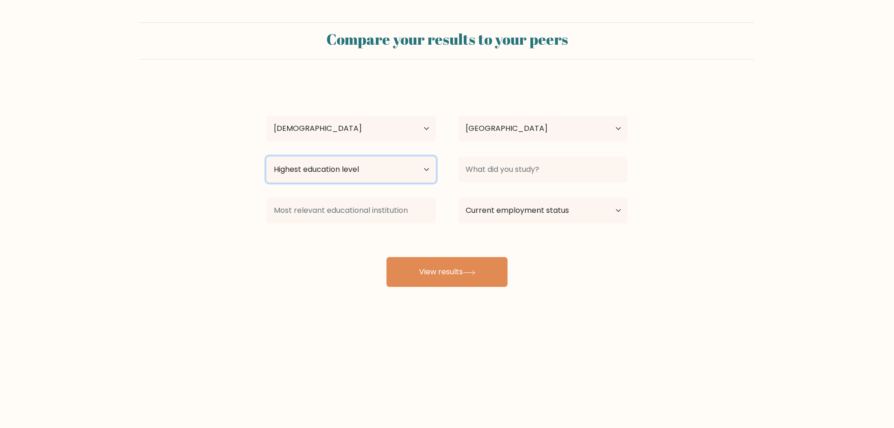
click at [360, 171] on select "Highest education level No schooling Primary Lower Secondary Upper Secondary Oc…" at bounding box center [351, 170] width 170 height 26
select select "primary"
click at [266, 157] on select "Highest education level No schooling Primary Lower Secondary Upper Secondary Oc…" at bounding box center [351, 170] width 170 height 26
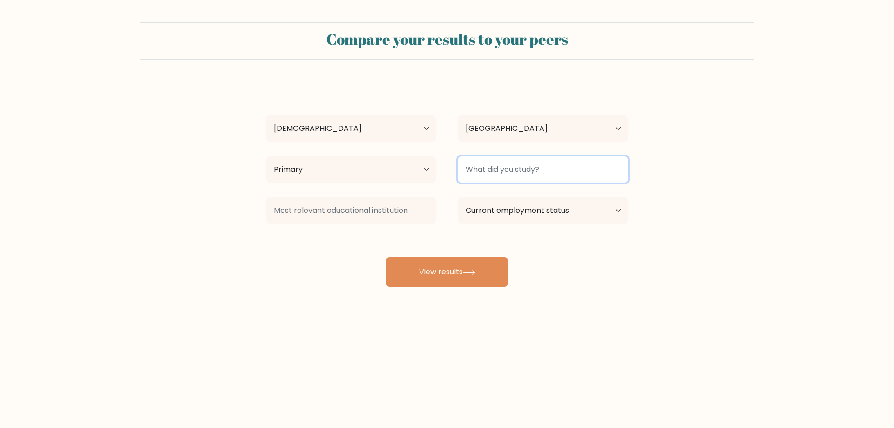
click at [512, 172] on input at bounding box center [543, 170] width 170 height 26
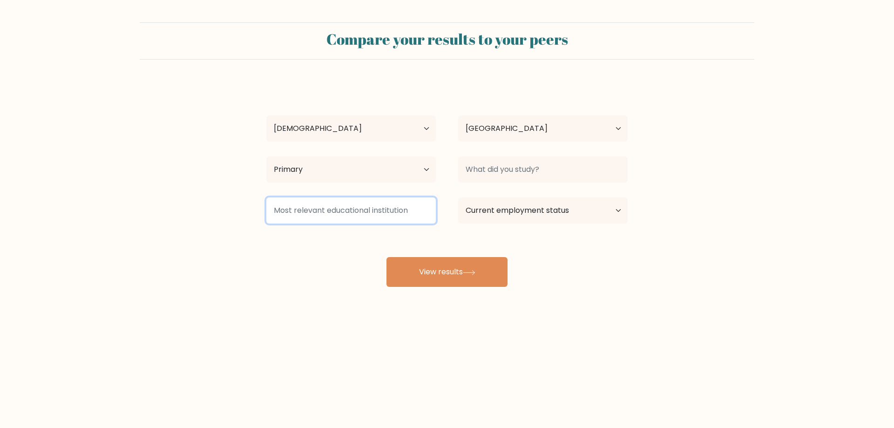
click at [327, 210] on input at bounding box center [351, 211] width 170 height 26
click at [497, 208] on select "Current employment status Employed Student Retired Other / prefer not to answer" at bounding box center [543, 211] width 170 height 26
select select "employed"
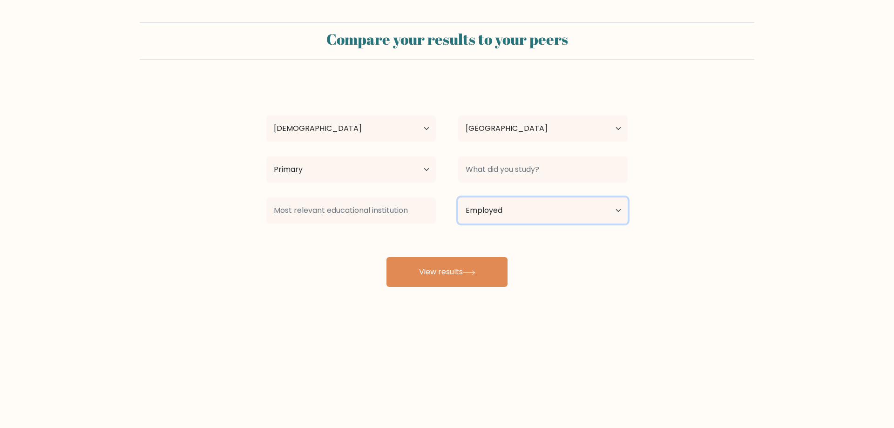
click at [458, 198] on select "Current employment status Employed Student Retired Other / prefer not to answer" at bounding box center [543, 211] width 170 height 26
click at [446, 270] on div "Catherine Miguez Age Under 18 years old 18-24 years old 25-34 years old 35-44 y…" at bounding box center [447, 184] width 373 height 205
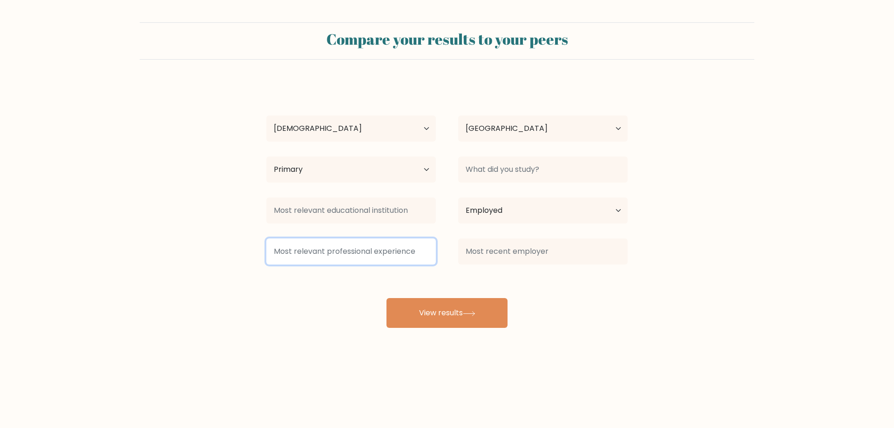
click at [394, 250] on input at bounding box center [351, 252] width 170 height 26
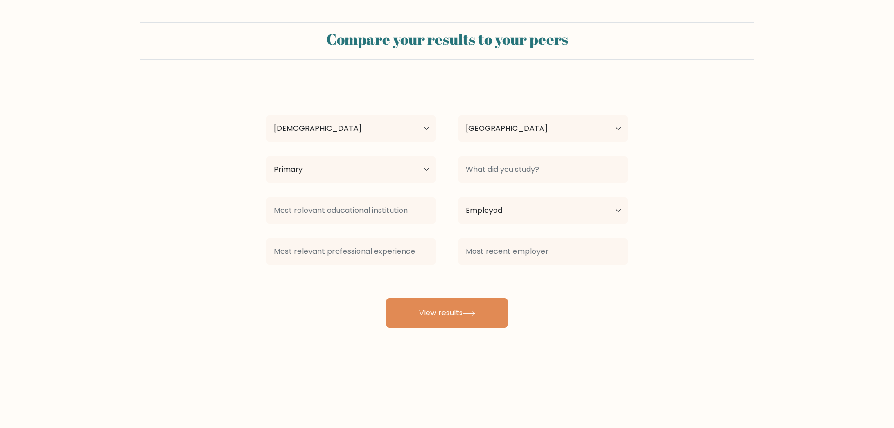
click at [558, 270] on div "Catherine Miguez Age Under 18 years old 18-24 years old 25-34 years old 35-44 y…" at bounding box center [447, 205] width 373 height 246
click at [431, 323] on button "View results" at bounding box center [447, 313] width 121 height 30
click at [559, 173] on input at bounding box center [543, 170] width 170 height 26
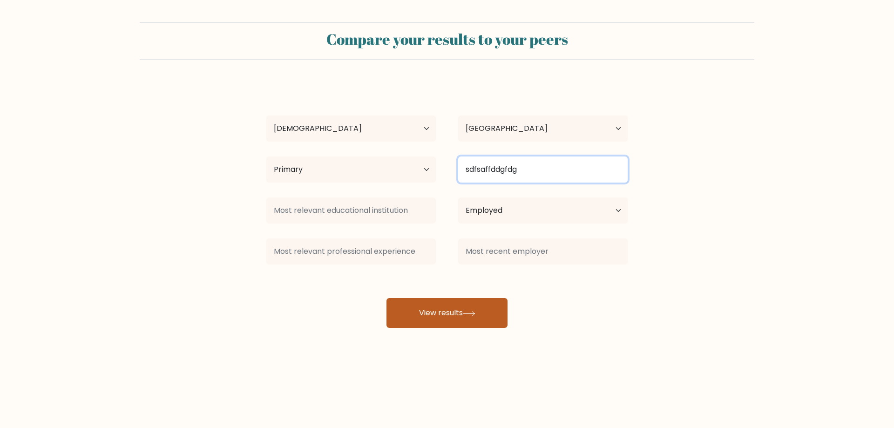
type input "sdfsaffddgfdg"
click at [484, 300] on button "View results" at bounding box center [447, 313] width 121 height 30
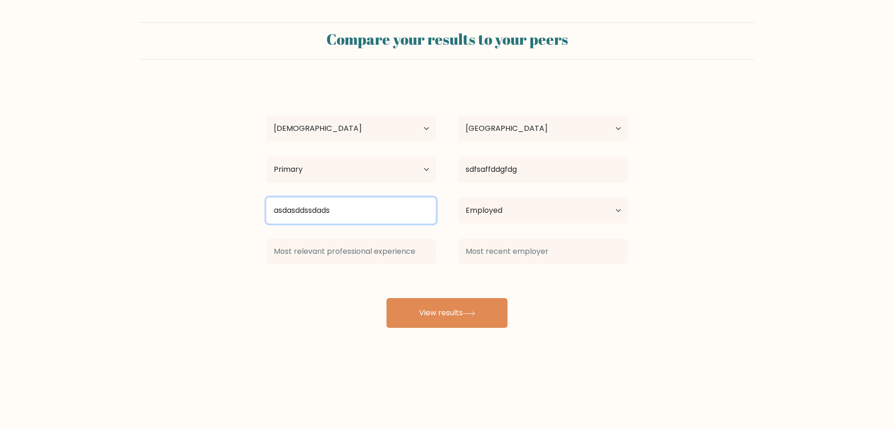
type input "asdasddssdads"
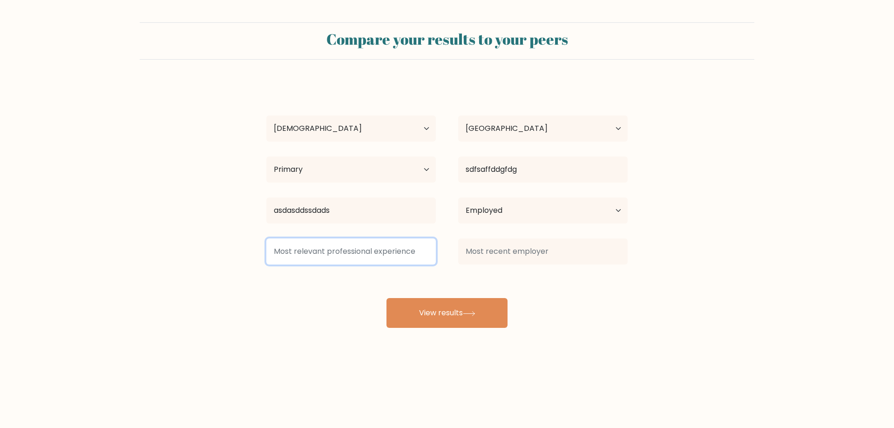
click at [376, 243] on input at bounding box center [351, 252] width 170 height 26
type input "adsasdsaddasasd"
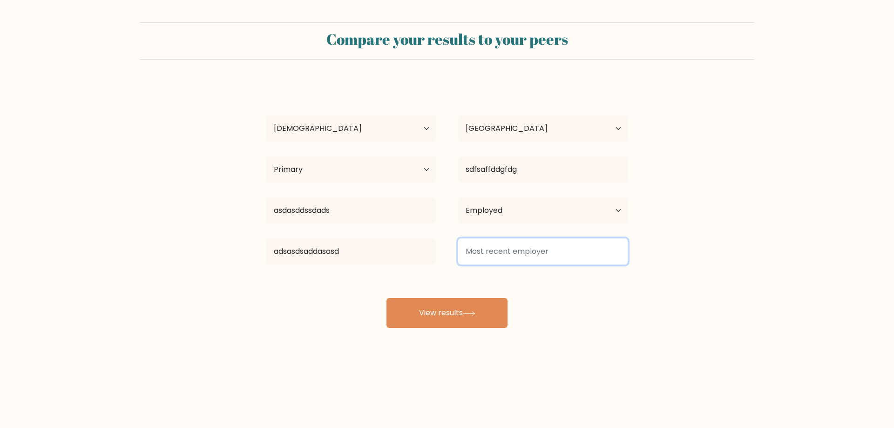
click at [524, 250] on input at bounding box center [543, 252] width 170 height 26
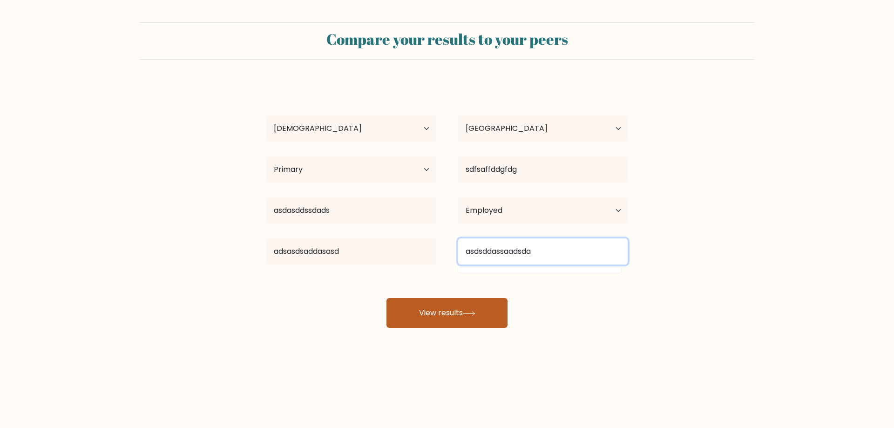
type input "asdsddassaadsda"
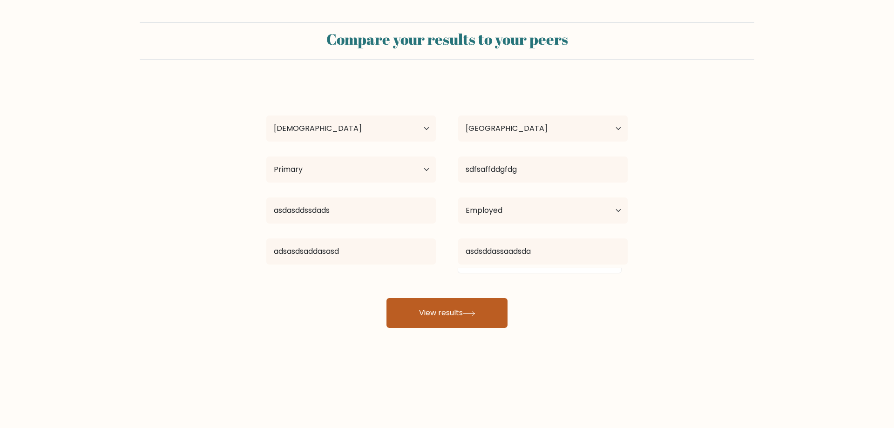
click at [437, 307] on button "View results" at bounding box center [447, 313] width 121 height 30
